Goal: Check status: Check status

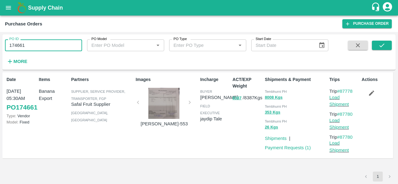
click at [43, 42] on input "174661" at bounding box center [43, 45] width 77 height 12
drag, startPoint x: 0, startPoint y: 0, endPoint x: 43, endPoint y: 42, distance: 60.4
click at [43, 42] on input "174661" at bounding box center [43, 45] width 77 height 12
paste input "text"
click at [381, 46] on icon "submit" at bounding box center [381, 45] width 7 height 7
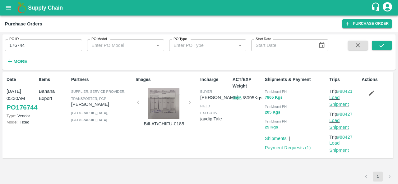
click at [45, 47] on input "176744" at bounding box center [43, 45] width 77 height 12
paste input "text"
click at [380, 44] on icon "submit" at bounding box center [381, 45] width 7 height 7
click at [47, 49] on input "176740" at bounding box center [43, 45] width 77 height 12
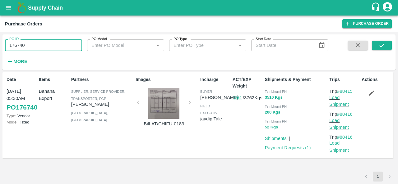
click at [47, 49] on input "176740" at bounding box center [43, 45] width 77 height 12
paste input "text"
click at [378, 43] on icon "submit" at bounding box center [381, 45] width 7 height 7
click at [38, 48] on input "176735" at bounding box center [43, 45] width 77 height 12
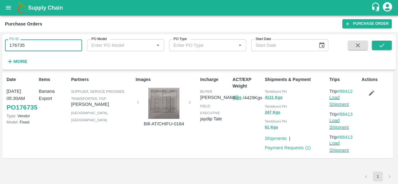
paste input "text"
click at [380, 46] on icon "submit" at bounding box center [381, 45] width 7 height 7
click at [49, 47] on input "176437" at bounding box center [43, 45] width 77 height 12
paste input "text"
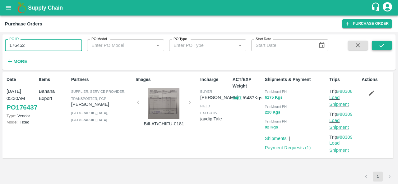
click at [381, 44] on icon "submit" at bounding box center [381, 45] width 7 height 7
click at [51, 43] on input "176452" at bounding box center [43, 45] width 77 height 12
paste input "text"
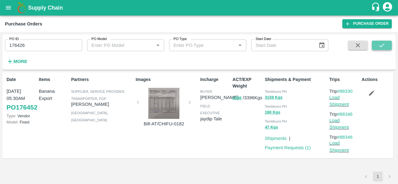
click at [381, 44] on icon "submit" at bounding box center [381, 45] width 7 height 7
click at [43, 44] on input "176426" at bounding box center [43, 45] width 77 height 12
paste input "text"
click at [385, 45] on icon "submit" at bounding box center [381, 45] width 7 height 7
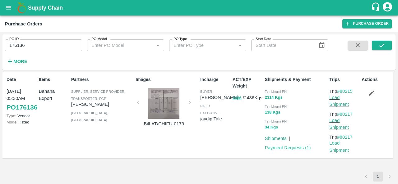
click at [41, 44] on input "176136" at bounding box center [43, 45] width 77 height 12
paste input "text"
click at [377, 43] on button "submit" at bounding box center [382, 45] width 20 height 9
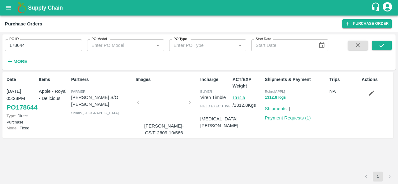
click at [32, 41] on input "178644" at bounding box center [43, 45] width 77 height 12
paste input "text"
click at [380, 45] on icon "submit" at bounding box center [381, 45] width 7 height 7
click at [65, 43] on input "178639" at bounding box center [43, 45] width 77 height 12
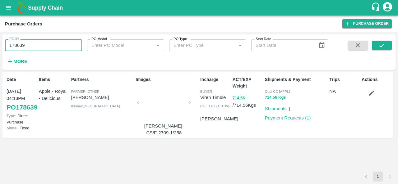
click at [65, 43] on input "178639" at bounding box center [43, 45] width 77 height 12
paste input "text"
click at [385, 43] on button "submit" at bounding box center [382, 45] width 20 height 9
click at [40, 49] on input "178493" at bounding box center [43, 45] width 77 height 12
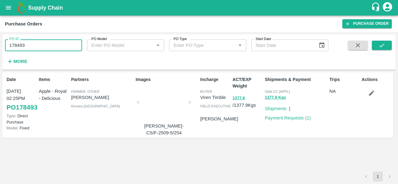
paste input "text"
click at [383, 45] on icon "submit" at bounding box center [381, 45] width 7 height 7
click at [35, 42] on input "178507" at bounding box center [43, 45] width 77 height 12
paste input "text"
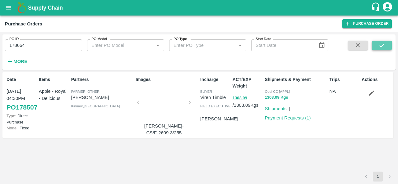
click at [377, 46] on button "submit" at bounding box center [382, 45] width 20 height 9
click at [39, 49] on input "178664" at bounding box center [43, 45] width 77 height 12
paste input "text"
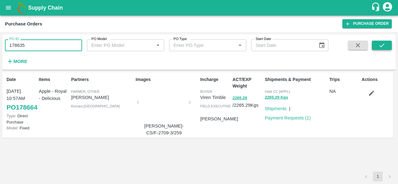
click at [379, 44] on icon "submit" at bounding box center [381, 45] width 7 height 7
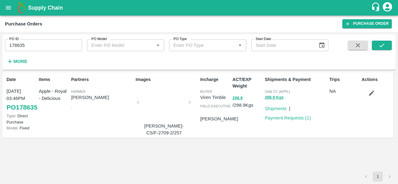
click at [273, 136] on div "Shipments & Payment Oddi CC [APPL] 298.9 Kgs Shipments | Payment Requests ( 1 )" at bounding box center [294, 105] width 65 height 62
click at [252, 130] on div "ACT/EXP Weight 298.9 / 298.9 Kgs" at bounding box center [246, 105] width 32 height 62
click at [41, 45] on input "178635" at bounding box center [43, 45] width 77 height 12
paste input "text"
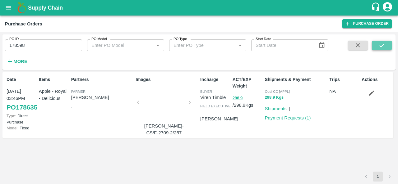
click at [378, 43] on icon "submit" at bounding box center [381, 45] width 7 height 7
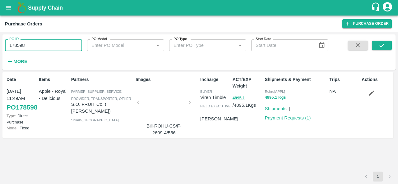
click at [46, 46] on input "178598" at bounding box center [43, 45] width 77 height 12
paste input "text"
click at [385, 44] on icon "submit" at bounding box center [381, 45] width 7 height 7
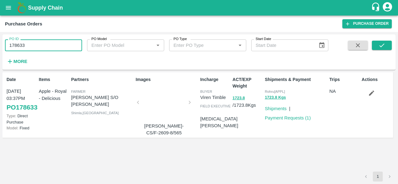
click at [49, 49] on input "178633" at bounding box center [43, 45] width 77 height 12
paste input "text"
type input "178609"
click at [384, 47] on icon "submit" at bounding box center [381, 45] width 7 height 7
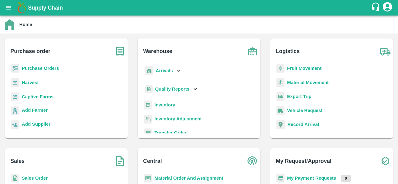
click at [50, 71] on b "Purchase Orders" at bounding box center [40, 68] width 37 height 5
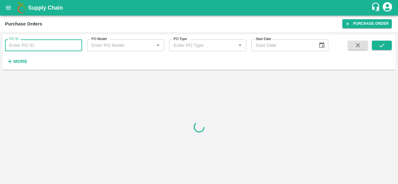
click at [55, 49] on input "PO ID" at bounding box center [43, 45] width 77 height 12
paste input "178601"
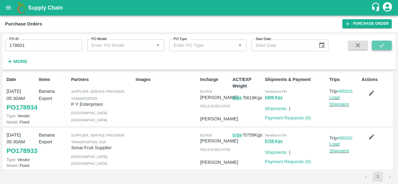
click at [376, 47] on button "submit" at bounding box center [382, 45] width 20 height 9
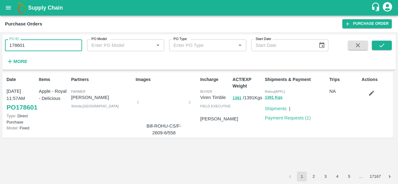
click at [52, 48] on input "178601" at bounding box center [43, 45] width 77 height 12
paste input "text"
click at [382, 42] on button "submit" at bounding box center [382, 45] width 20 height 9
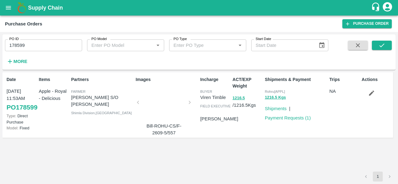
click at [38, 46] on input "178599" at bounding box center [43, 45] width 77 height 12
paste input "text"
click at [377, 44] on button "submit" at bounding box center [382, 45] width 20 height 9
click at [23, 46] on input "178597" at bounding box center [43, 45] width 77 height 12
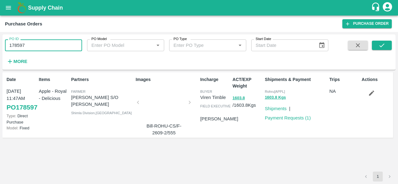
click at [23, 46] on input "178597" at bounding box center [43, 45] width 77 height 12
paste input "text"
type input "178594"
click at [377, 44] on button "submit" at bounding box center [382, 45] width 20 height 9
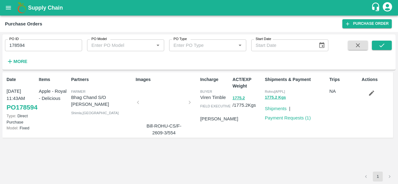
click at [240, 135] on div "ACT/EXP Weight 1775.2 / 1775.2 Kgs" at bounding box center [246, 105] width 32 height 62
